Goal: Information Seeking & Learning: Learn about a topic

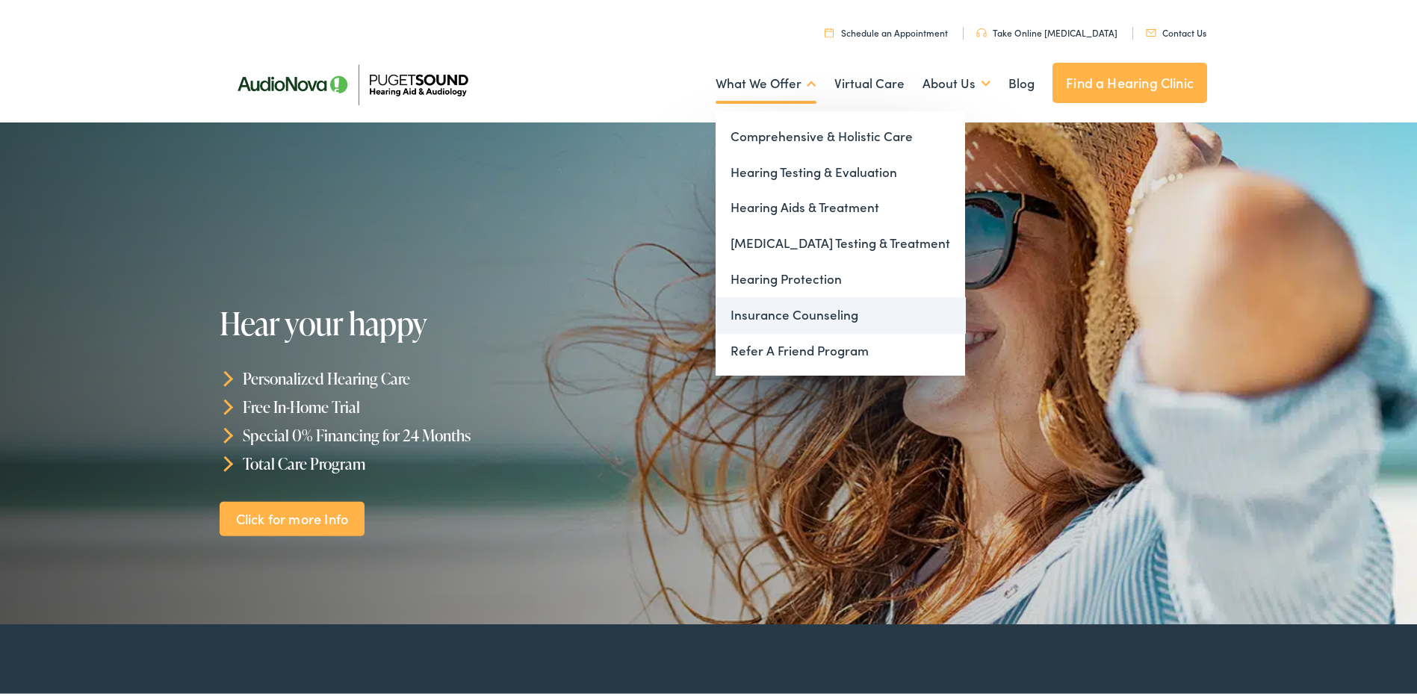
click at [769, 307] on link "Insurance Counseling" at bounding box center [840, 312] width 249 height 36
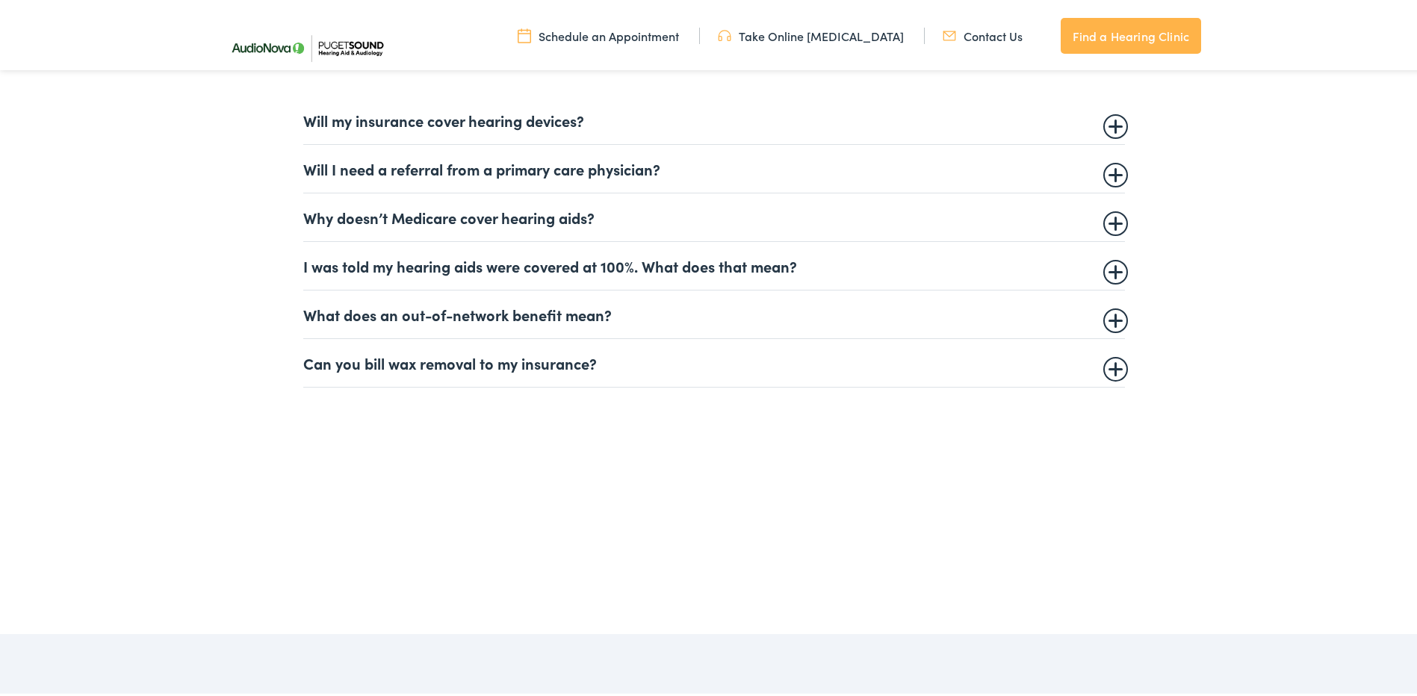
scroll to position [896, 0]
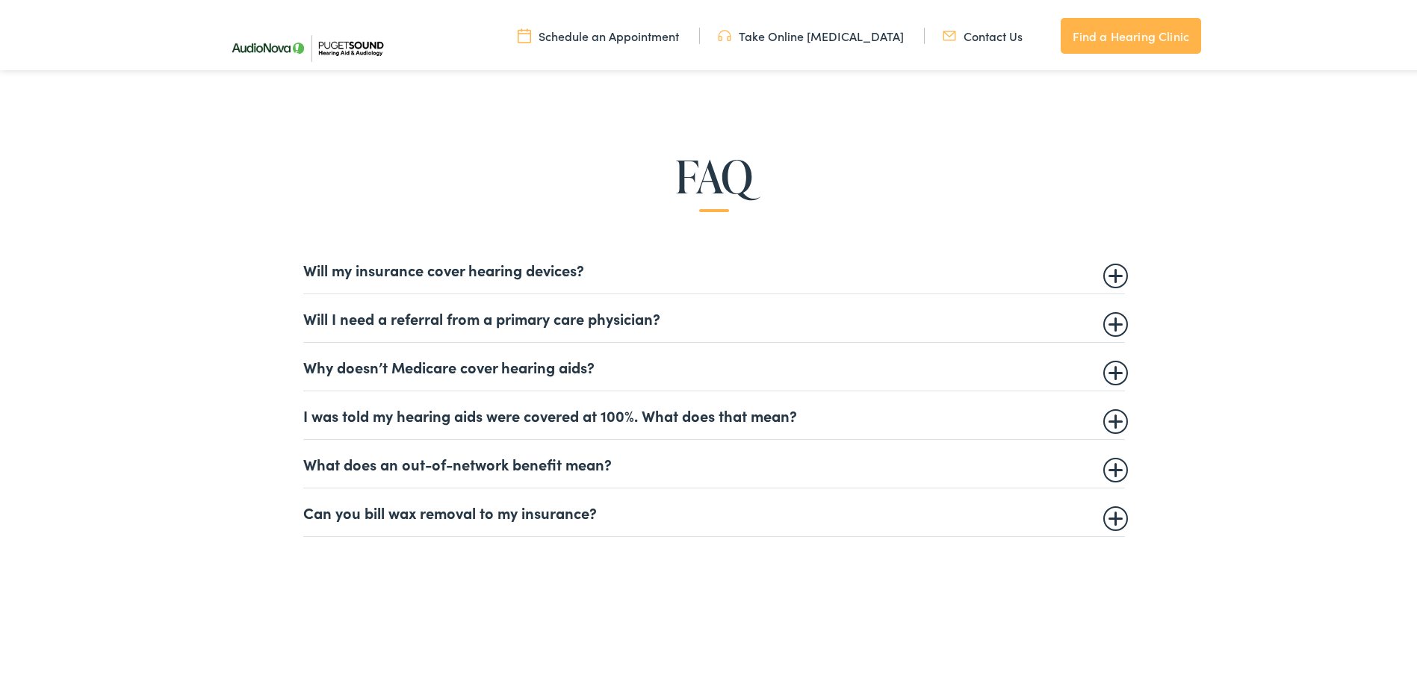
click at [1115, 271] on summary "Will my insurance cover hearing devices?" at bounding box center [714, 267] width 822 height 18
